Goal: Information Seeking & Learning: Learn about a topic

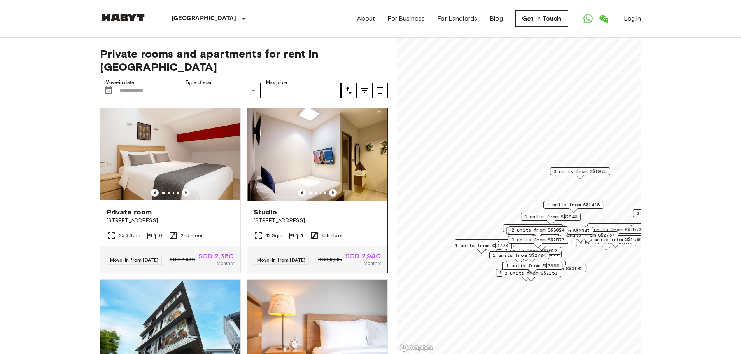
click at [330, 189] on icon "Previous image" at bounding box center [333, 193] width 8 height 8
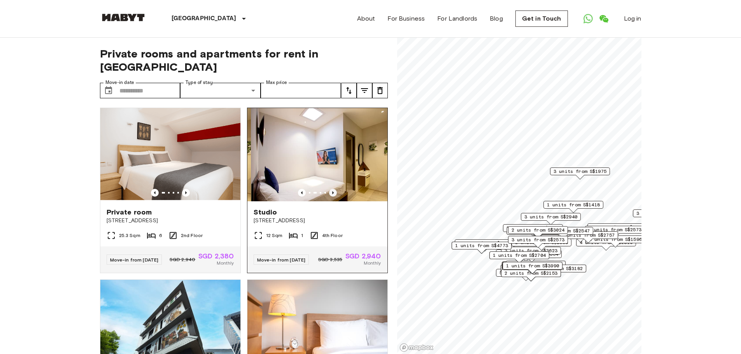
click at [330, 189] on icon "Previous image" at bounding box center [333, 193] width 8 height 8
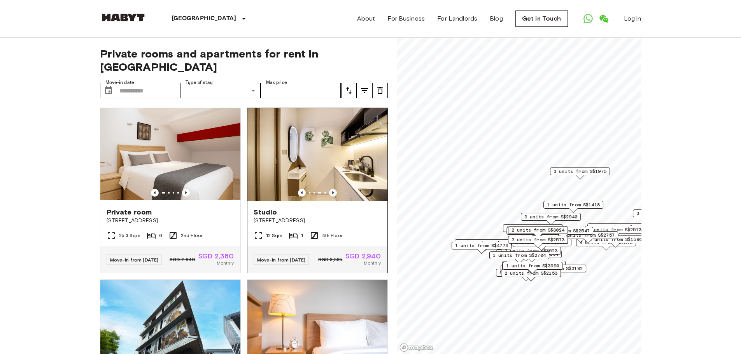
click at [330, 189] on icon "Previous image" at bounding box center [333, 193] width 8 height 8
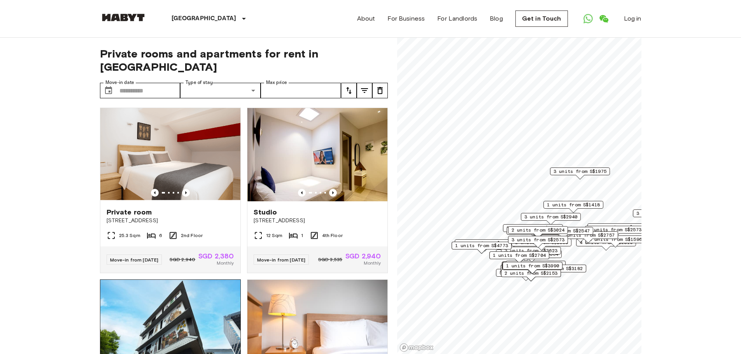
scroll to position [182, 0]
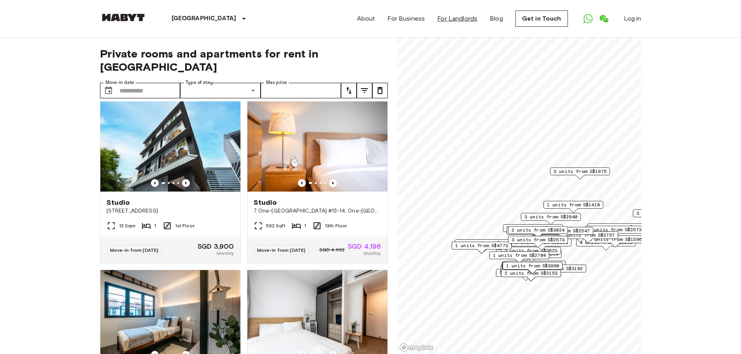
click at [459, 19] on link "For Landlords" at bounding box center [457, 18] width 40 height 9
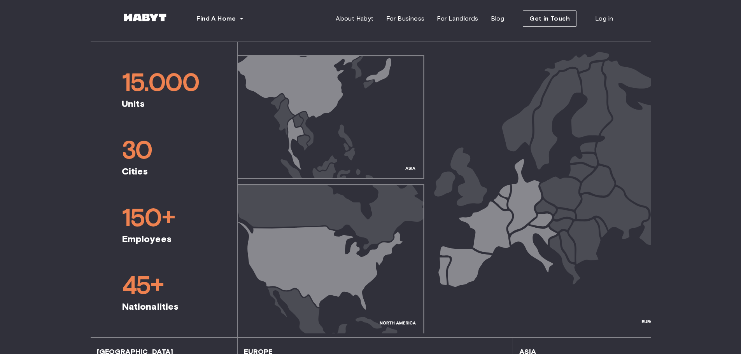
scroll to position [727, 0]
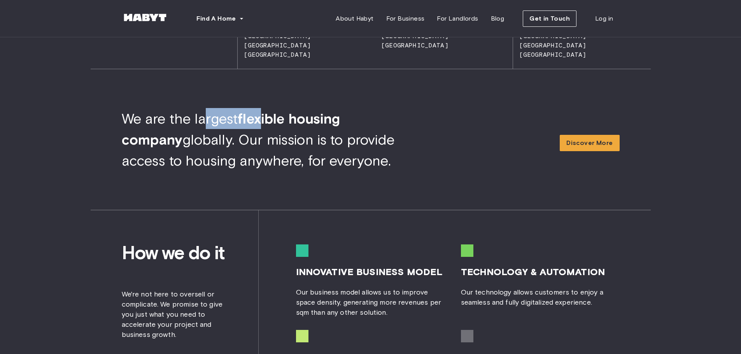
click at [266, 119] on span "We are the largest flexible housing company globally. Our mission is to provide…" at bounding box center [258, 139] width 273 height 59
click at [268, 119] on b "flexible housing company" at bounding box center [231, 129] width 219 height 38
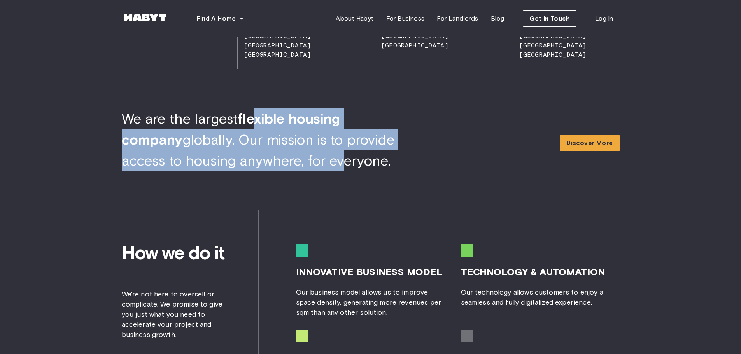
drag, startPoint x: 254, startPoint y: 116, endPoint x: 273, endPoint y: 152, distance: 40.4
click at [273, 152] on div "We are the largest flexible housing company globally. Our mission is to provide…" at bounding box center [281, 139] width 318 height 63
click at [272, 153] on span "We are the largest flexible housing company globally. Our mission is to provide…" at bounding box center [258, 139] width 273 height 59
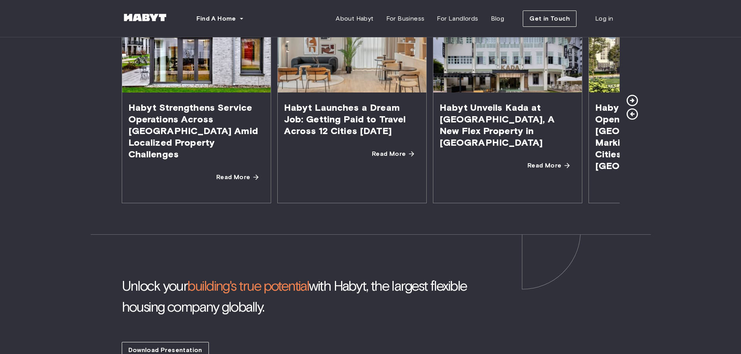
scroll to position [1362, 0]
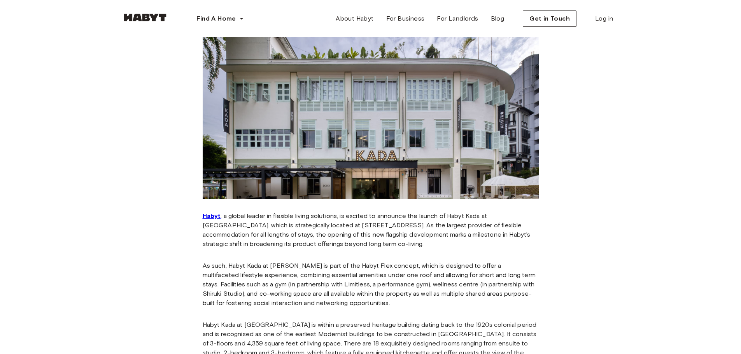
scroll to position [91, 0]
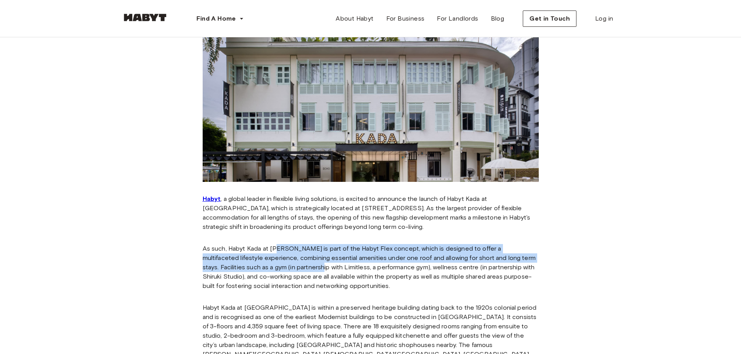
drag, startPoint x: 280, startPoint y: 253, endPoint x: 281, endPoint y: 275, distance: 22.6
click at [281, 275] on p "As such, Habyt Kada at Maxwell is part of the Habyt Flex concept, which is desi…" at bounding box center [371, 267] width 336 height 47
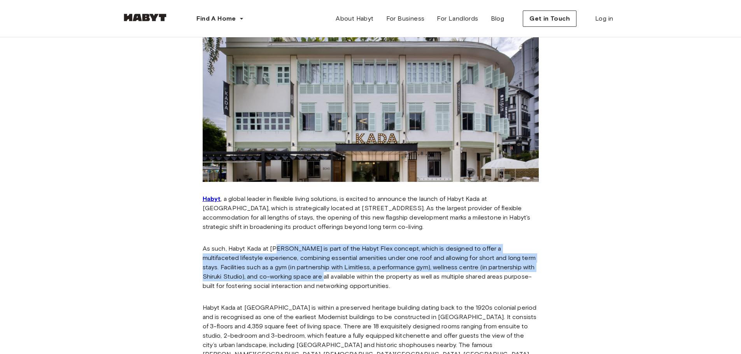
click at [279, 276] on p "As such, Habyt Kada at Maxwell is part of the Habyt Flex concept, which is desi…" at bounding box center [371, 267] width 336 height 47
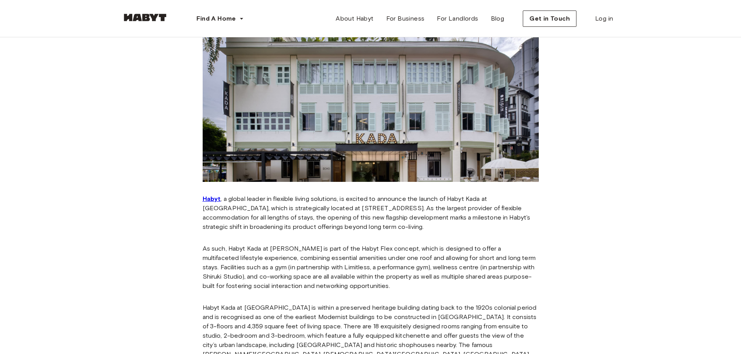
scroll to position [182, 0]
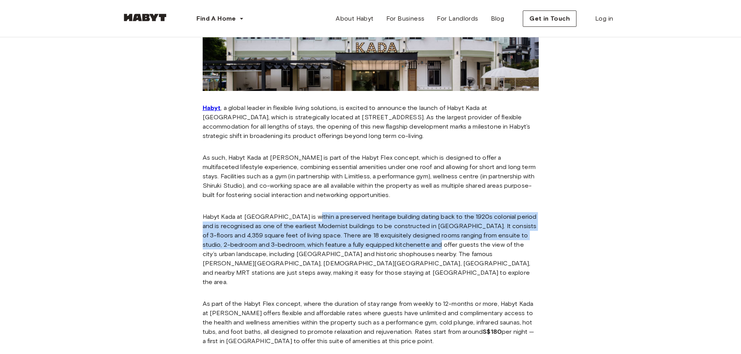
drag, startPoint x: 342, startPoint y: 219, endPoint x: 433, endPoint y: 250, distance: 95.9
click at [433, 249] on p "Habyt Kada at Maxwell is within a preserved heritage building dating back to th…" at bounding box center [371, 249] width 336 height 75
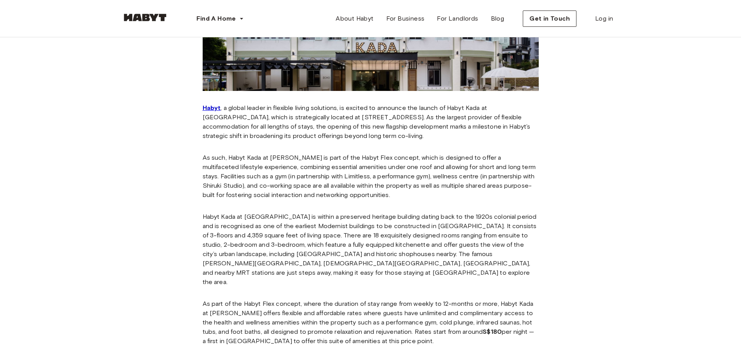
click at [433, 253] on p "Habyt Kada at Maxwell is within a preserved heritage building dating back to th…" at bounding box center [371, 249] width 336 height 75
drag, startPoint x: 328, startPoint y: 222, endPoint x: 339, endPoint y: 230, distance: 13.6
click at [339, 230] on p "Habyt Kada at Maxwell is within a preserved heritage building dating back to th…" at bounding box center [371, 249] width 336 height 75
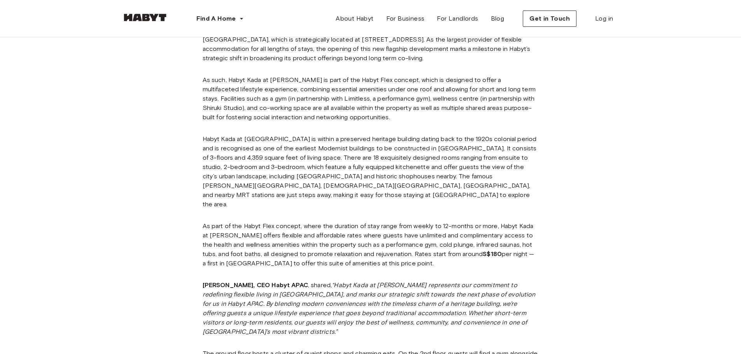
scroll to position [272, 0]
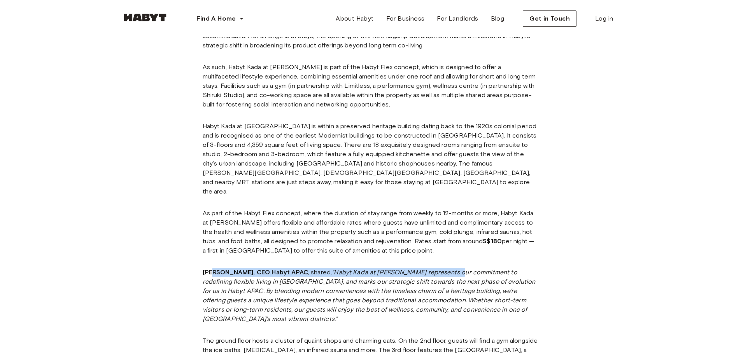
drag, startPoint x: 329, startPoint y: 266, endPoint x: 456, endPoint y: 268, distance: 126.9
click at [455, 268] on p "Jonathan Wong, CEO Habyt APAC , shared, “Habyt Kada at Maxwell represents our c…" at bounding box center [371, 296] width 336 height 56
click at [456, 268] on p "Jonathan Wong, CEO Habyt APAC , shared, “Habyt Kada at Maxwell represents our c…" at bounding box center [371, 296] width 336 height 56
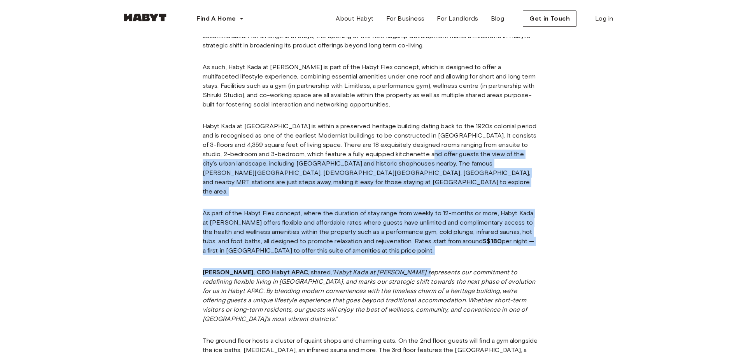
drag, startPoint x: 423, startPoint y: 208, endPoint x: 419, endPoint y: 258, distance: 50.8
click at [419, 258] on div "Habyt , a global leader in flexible living solutions, is excited to announce th…" at bounding box center [371, 267] width 336 height 520
click at [418, 258] on div "Habyt , a global leader in flexible living solutions, is excited to announce th…" at bounding box center [371, 267] width 336 height 520
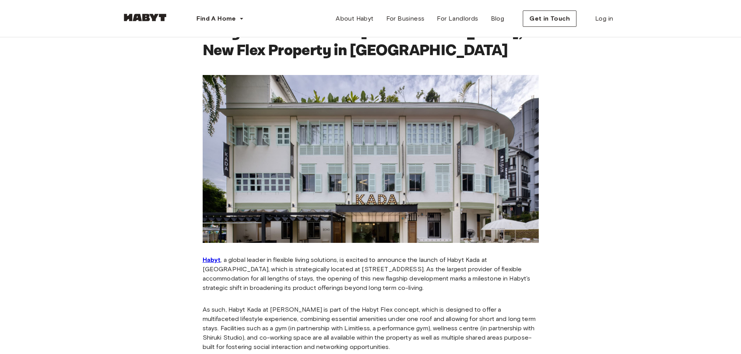
scroll to position [0, 0]
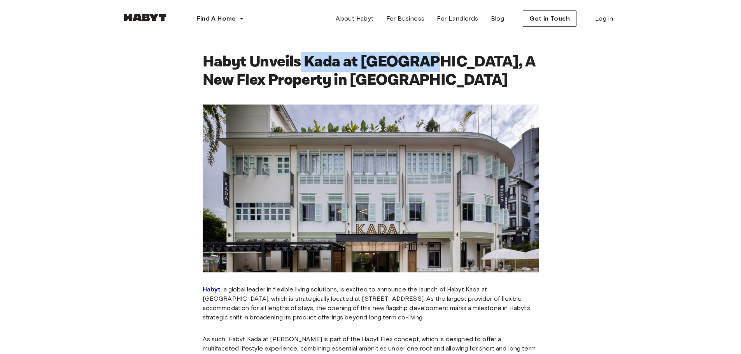
drag, startPoint x: 300, startPoint y: 61, endPoint x: 420, endPoint y: 62, distance: 119.9
click at [420, 62] on h1 "Habyt Unveils Kada at Maxwell, A New Flex Property in Singapore" at bounding box center [371, 71] width 336 height 36
copy h1 "Kada at Maxwell,"
